Goal: Information Seeking & Learning: Learn about a topic

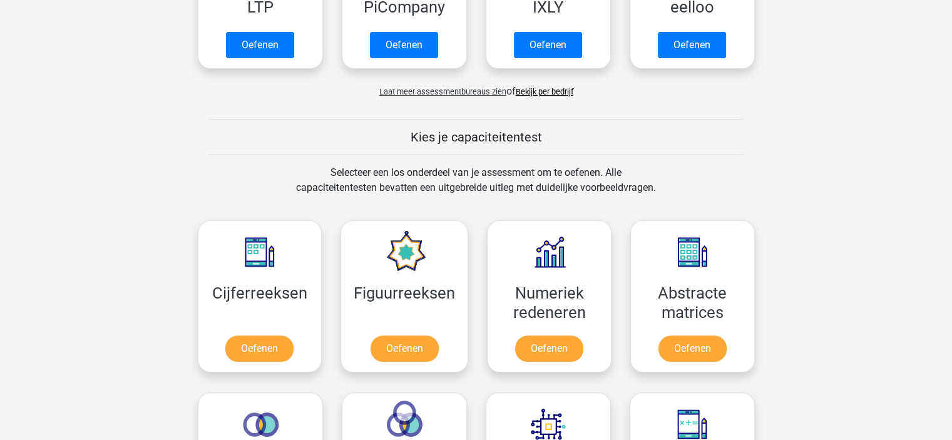
scroll to position [372, 0]
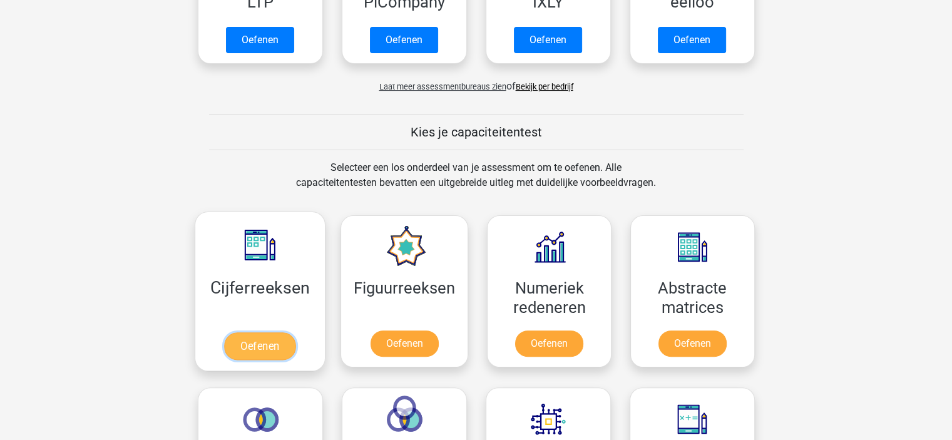
click at [273, 343] on link "Oefenen" at bounding box center [259, 346] width 71 height 28
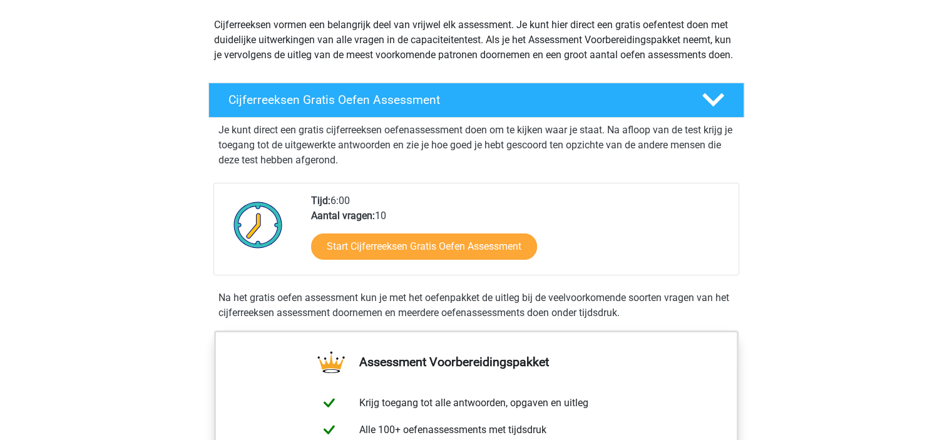
scroll to position [150, 0]
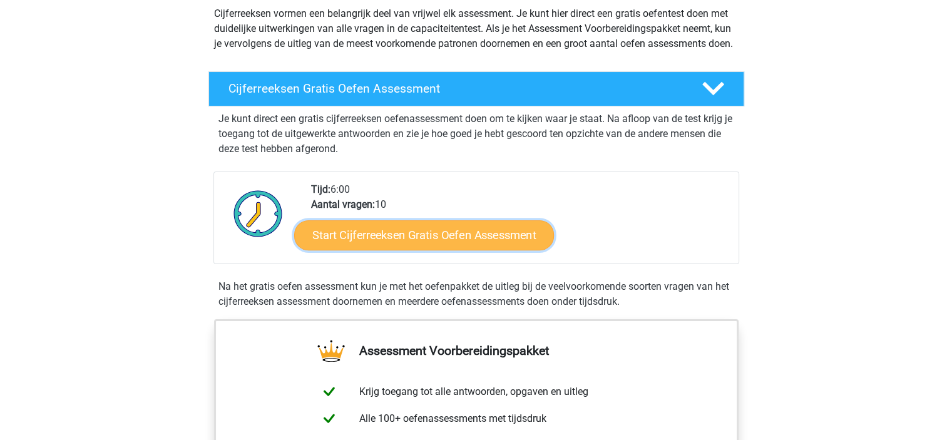
click at [439, 250] on link "Start Cijferreeksen Gratis Oefen Assessment" at bounding box center [424, 235] width 260 height 30
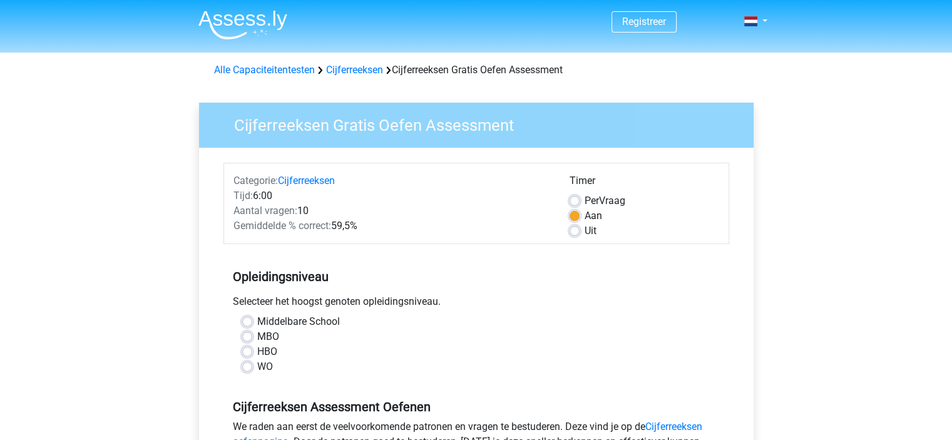
click at [257, 340] on label "MBO" at bounding box center [268, 336] width 22 height 15
click at [247, 340] on input "MBO" at bounding box center [247, 335] width 10 height 13
radio input "true"
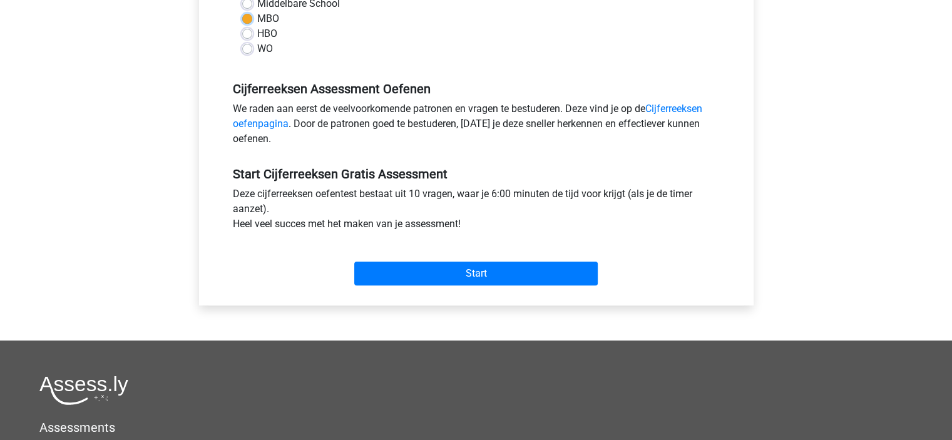
scroll to position [319, 0]
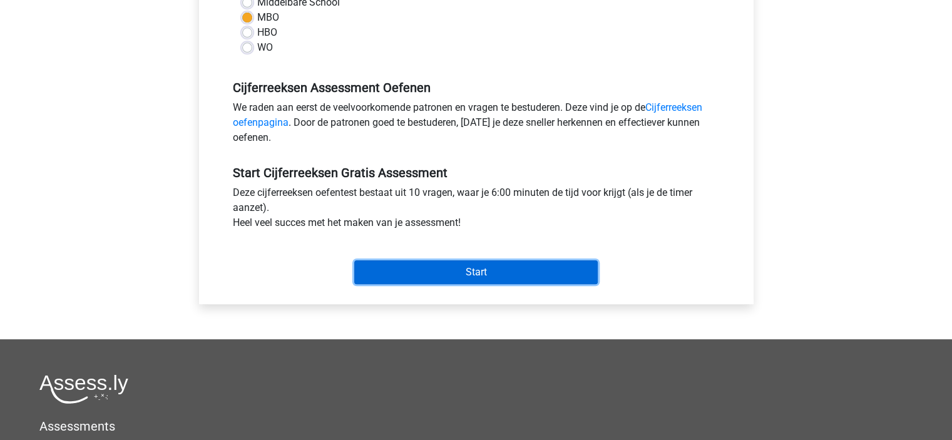
click at [557, 272] on input "Start" at bounding box center [475, 272] width 243 height 24
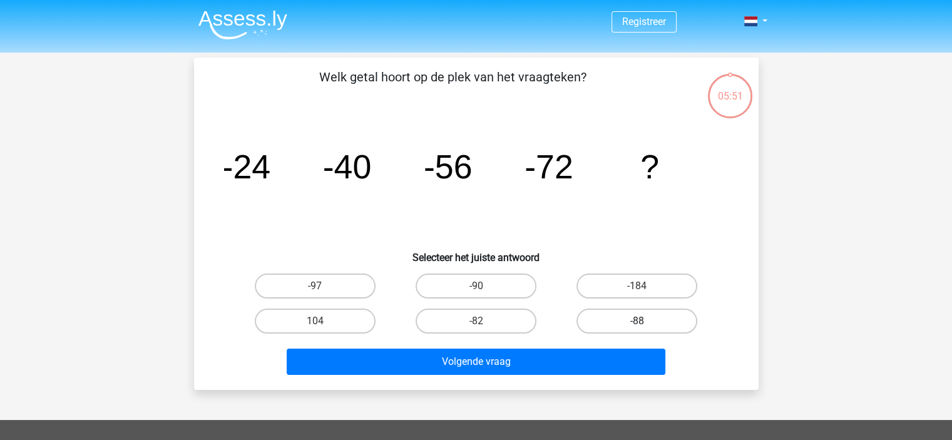
click at [625, 319] on label "-88" at bounding box center [636, 321] width 121 height 25
click at [637, 321] on input "-88" at bounding box center [641, 325] width 8 height 8
radio input "true"
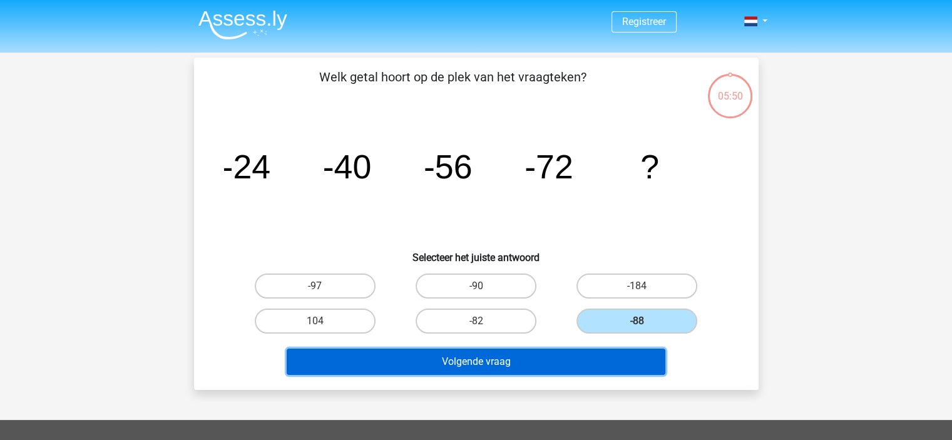
click at [579, 360] on button "Volgende vraag" at bounding box center [476, 362] width 379 height 26
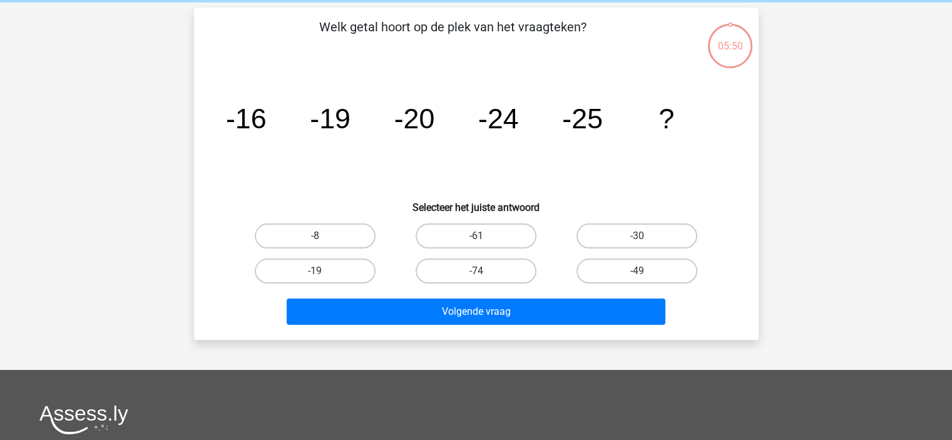
scroll to position [58, 0]
